Goal: Task Accomplishment & Management: Use online tool/utility

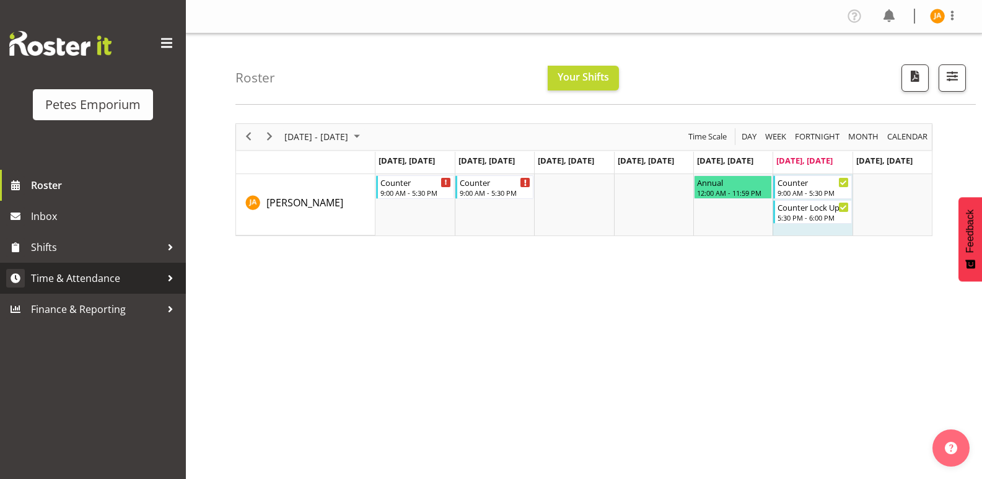
click at [86, 274] on span "Time & Attendance" at bounding box center [96, 278] width 130 height 19
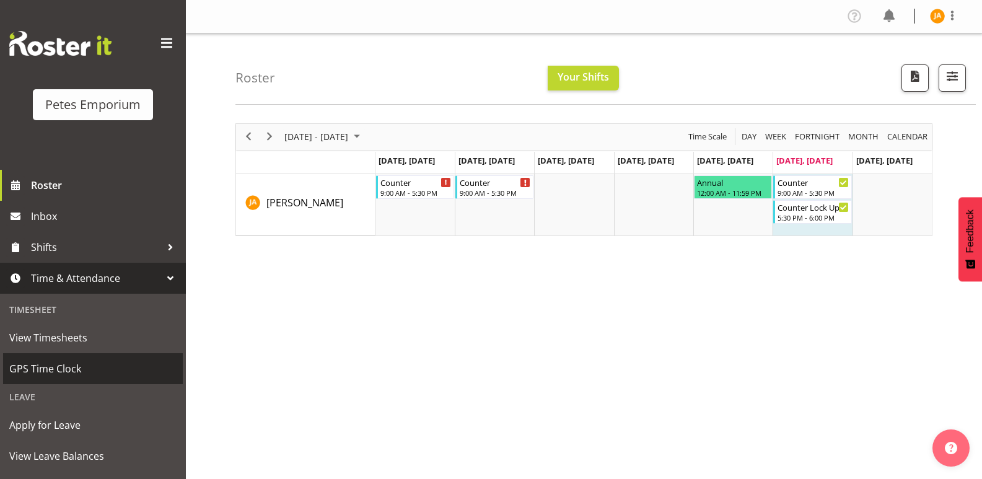
click at [78, 372] on span "GPS Time Clock" at bounding box center [92, 368] width 167 height 19
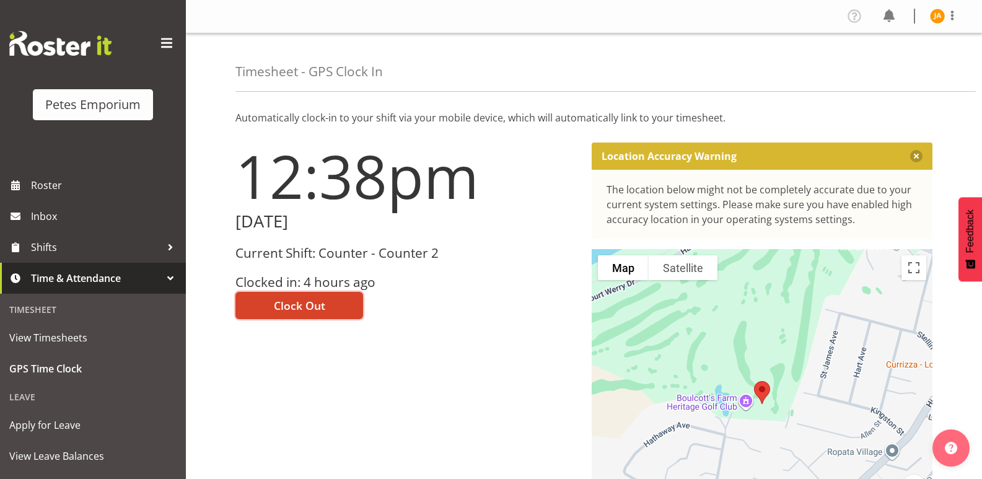
click at [315, 306] on span "Clock Out" at bounding box center [299, 305] width 51 height 16
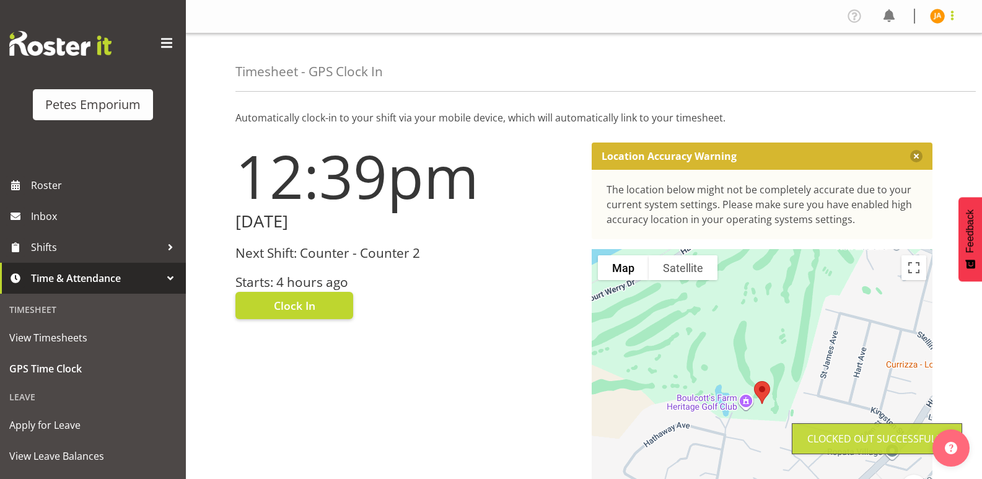
click at [950, 18] on span at bounding box center [952, 15] width 15 height 15
click at [888, 61] on link "Log Out" at bounding box center [900, 65] width 119 height 22
